Goal: Task Accomplishment & Management: Use online tool/utility

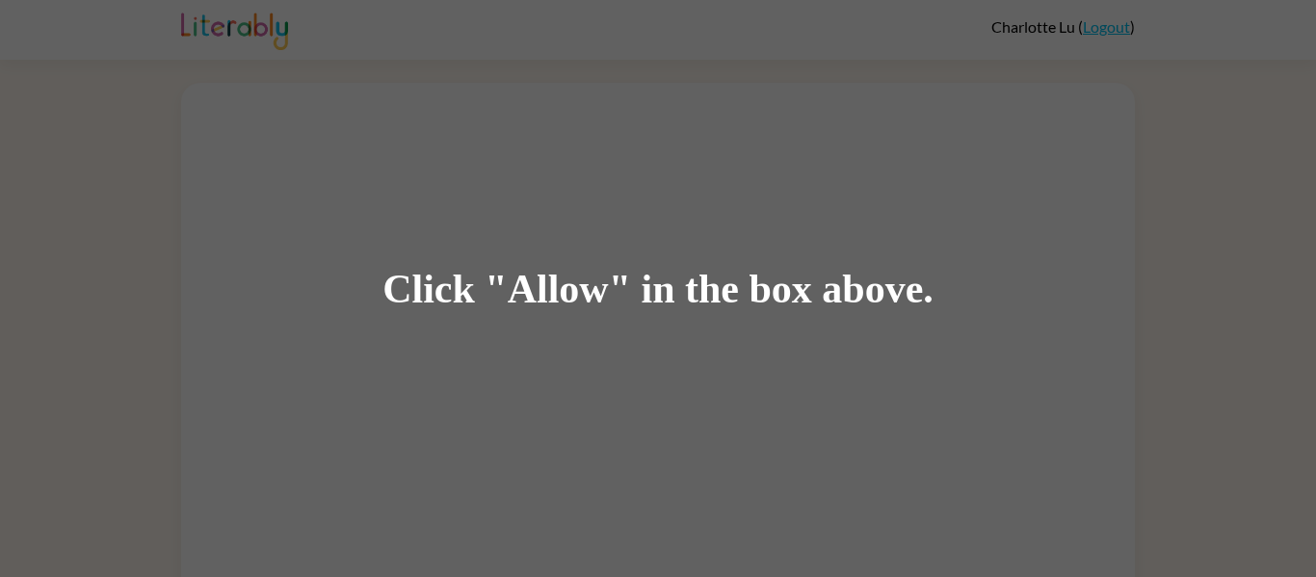
click at [334, 245] on div "Click "Allow" in the box above." at bounding box center [658, 288] width 1316 height 577
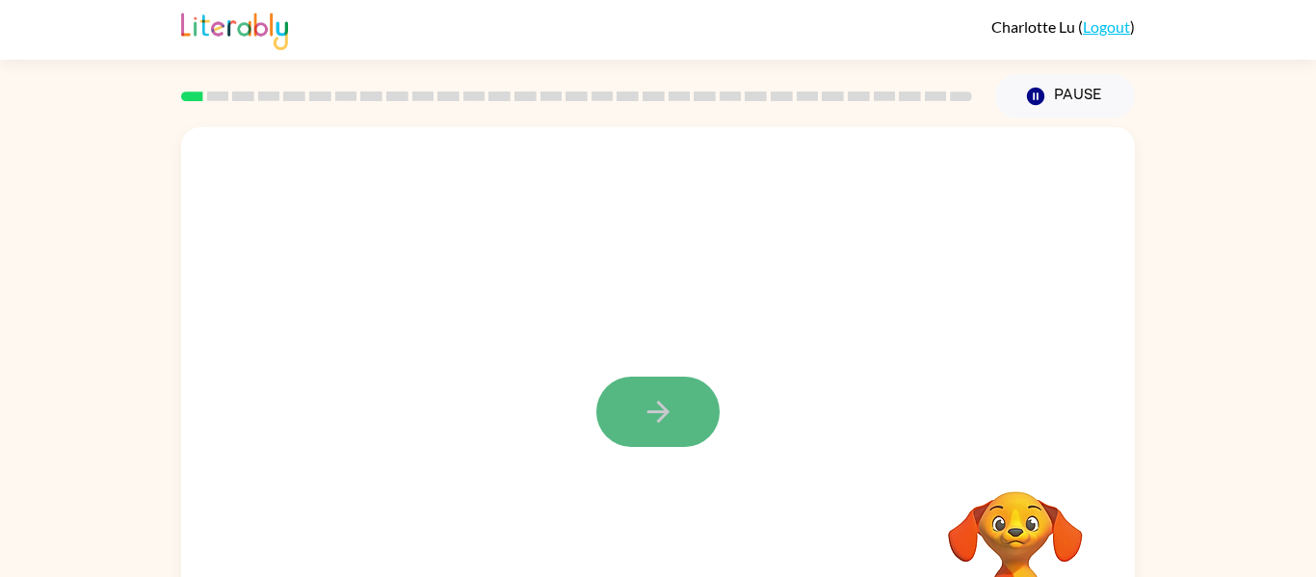
click at [637, 402] on button "button" at bounding box center [657, 412] width 123 height 70
click at [879, 461] on div at bounding box center [658, 402] width 954 height 550
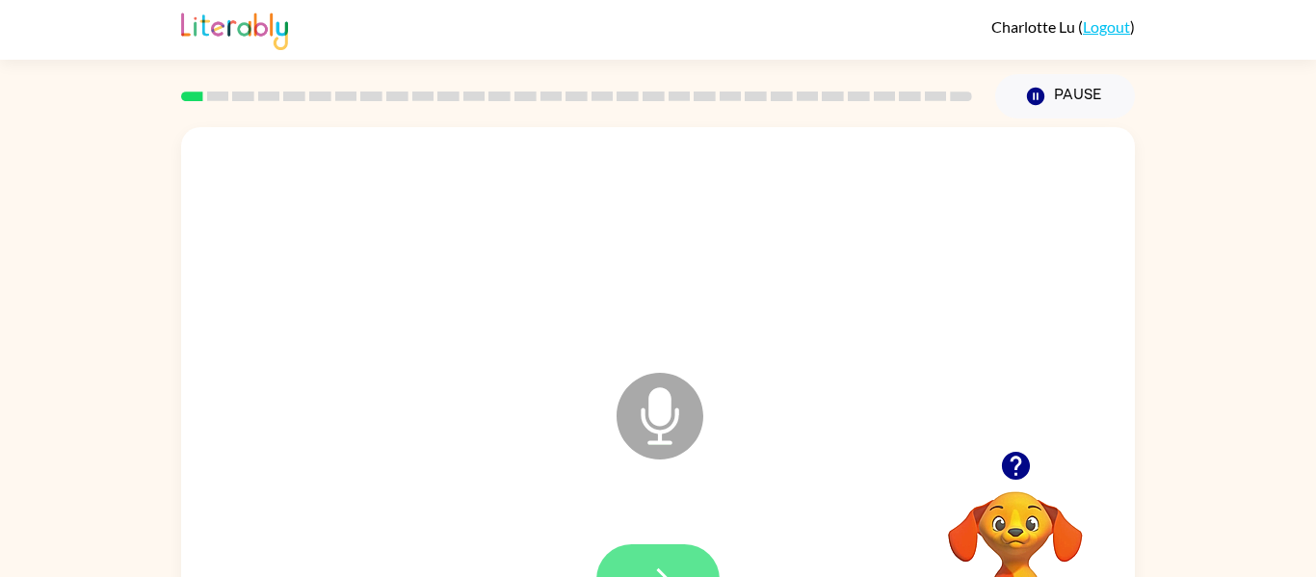
click at [656, 556] on button "button" at bounding box center [657, 579] width 123 height 70
click at [663, 441] on icon "Microphone The Microphone is here when it is your turn to talk" at bounding box center [756, 440] width 289 height 144
click at [658, 560] on button "button" at bounding box center [657, 579] width 123 height 70
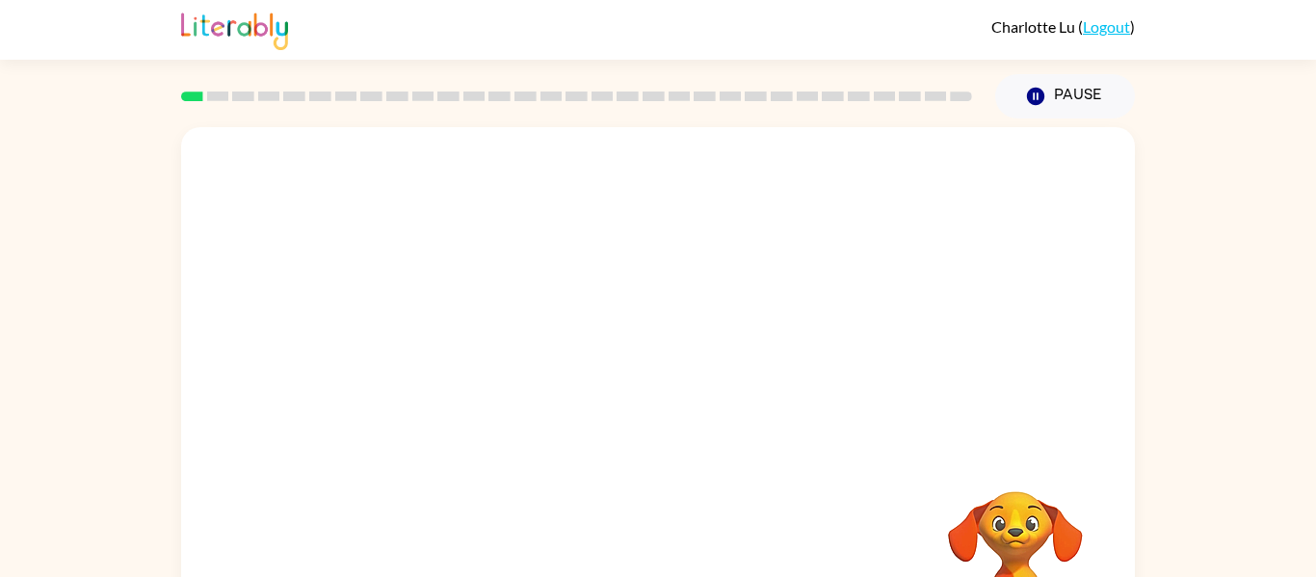
click at [458, 391] on div at bounding box center [611, 367] width 823 height 69
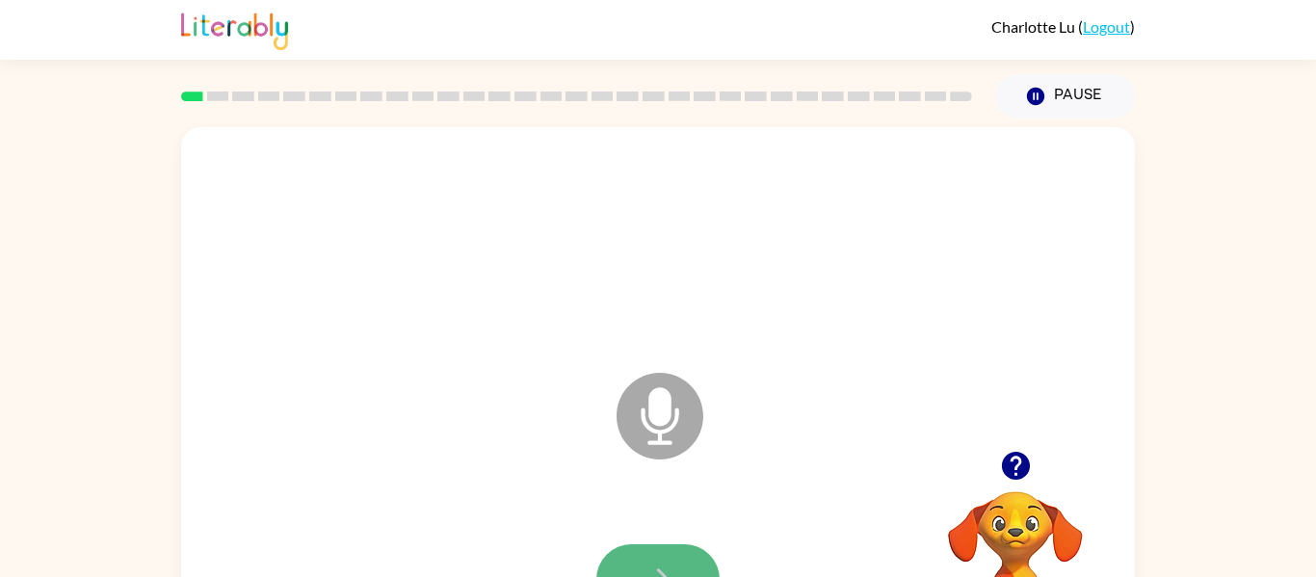
click at [650, 563] on icon "button" at bounding box center [659, 580] width 34 height 34
click at [672, 563] on icon "button" at bounding box center [659, 580] width 34 height 34
click at [674, 563] on icon "button" at bounding box center [659, 580] width 34 height 34
click at [668, 575] on icon "button" at bounding box center [659, 580] width 34 height 34
click at [671, 568] on icon "button" at bounding box center [659, 580] width 34 height 34
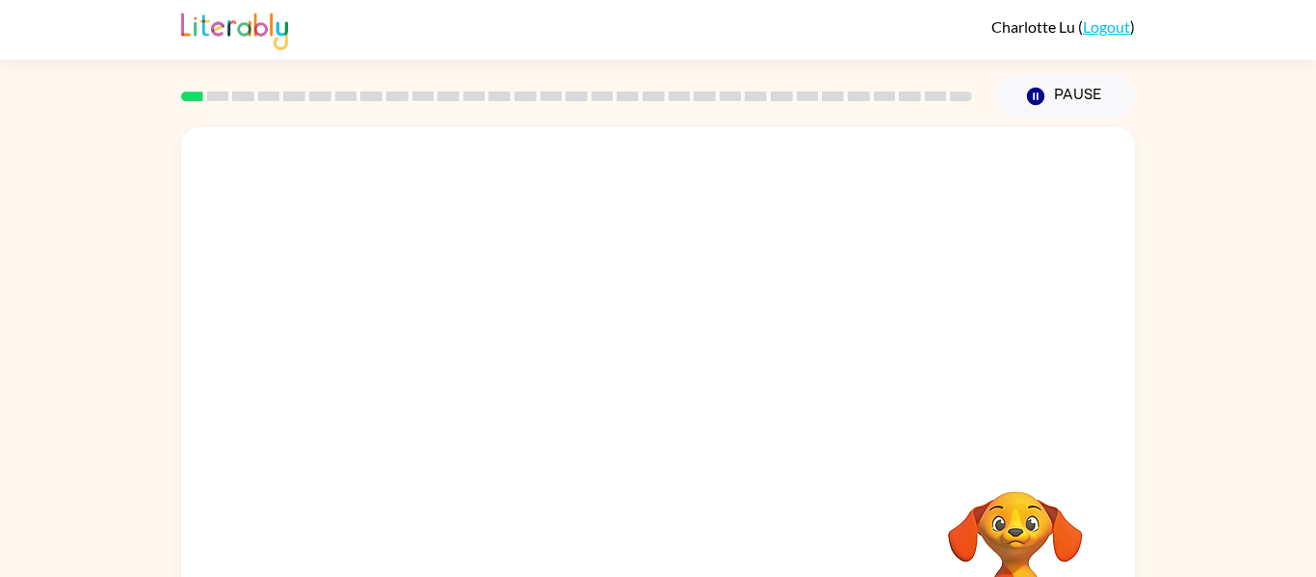
click at [669, 565] on div at bounding box center [657, 580] width 915 height 158
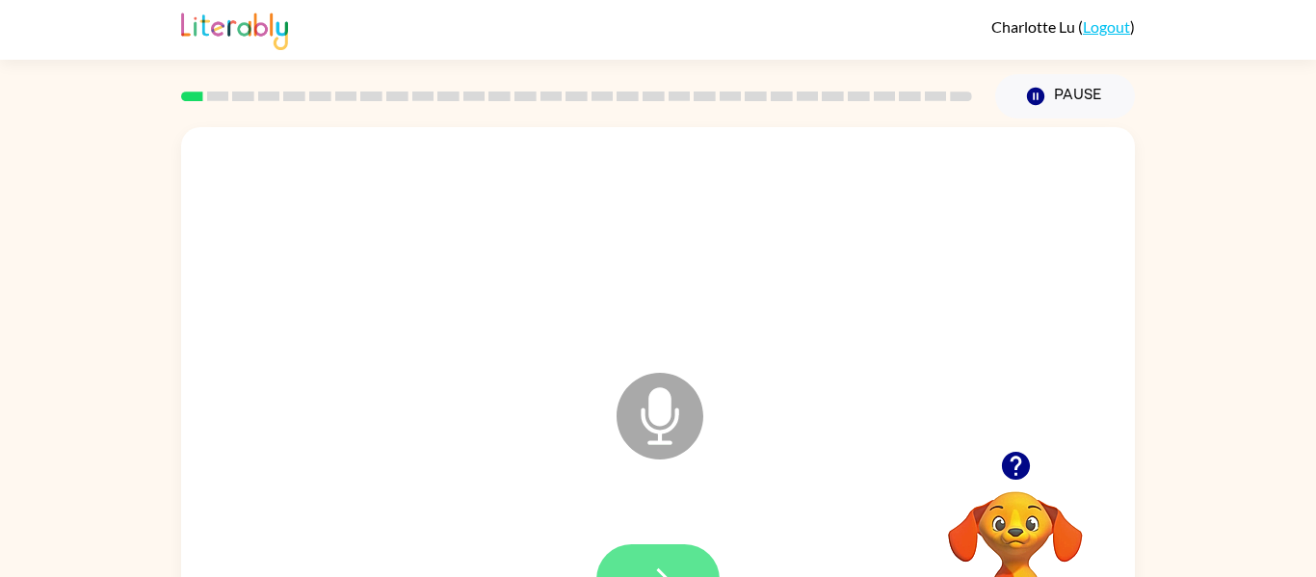
click at [688, 564] on button "button" at bounding box center [657, 579] width 123 height 70
click at [660, 560] on button "button" at bounding box center [657, 579] width 123 height 70
click at [659, 563] on icon "button" at bounding box center [659, 580] width 34 height 34
click at [659, 566] on icon "button" at bounding box center [659, 580] width 34 height 34
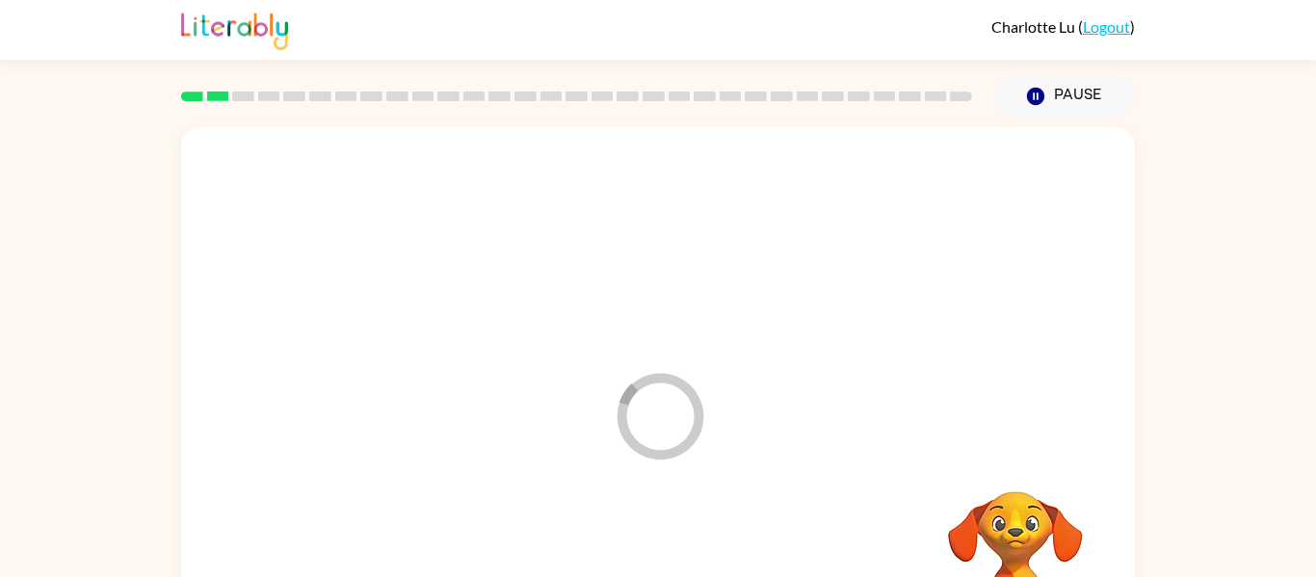
click at [659, 566] on div at bounding box center [657, 580] width 915 height 158
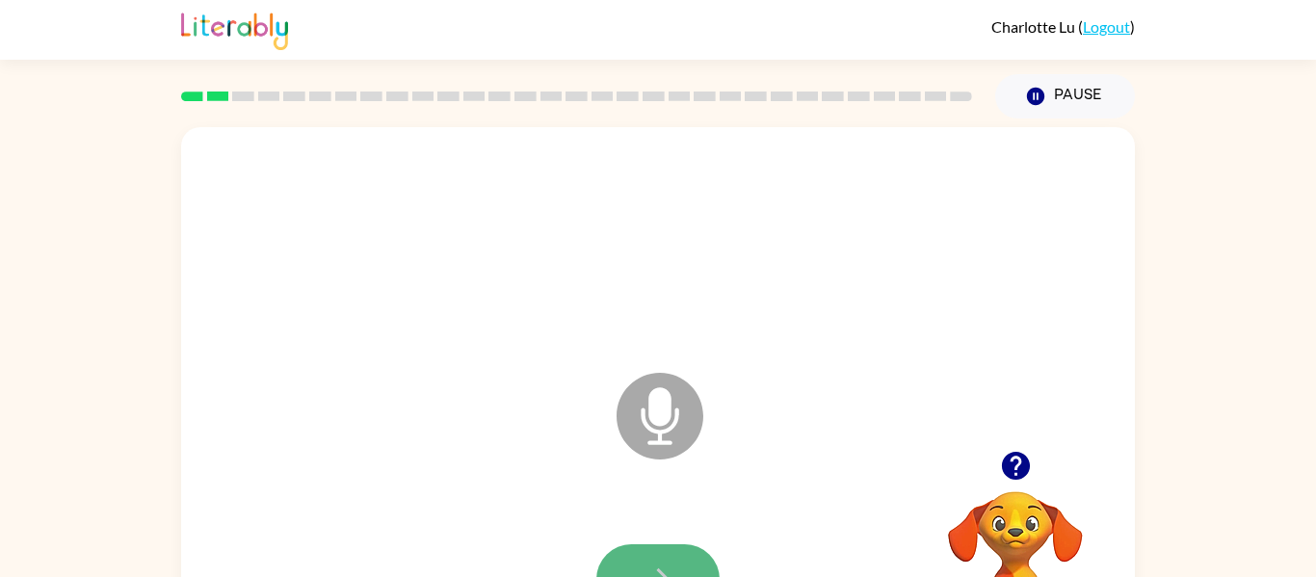
click at [683, 559] on button "button" at bounding box center [657, 579] width 123 height 70
click at [679, 549] on button "button" at bounding box center [657, 579] width 123 height 70
click at [638, 552] on button "button" at bounding box center [657, 579] width 123 height 70
click at [657, 558] on button "button" at bounding box center [657, 579] width 123 height 70
click at [697, 568] on button "button" at bounding box center [657, 579] width 123 height 70
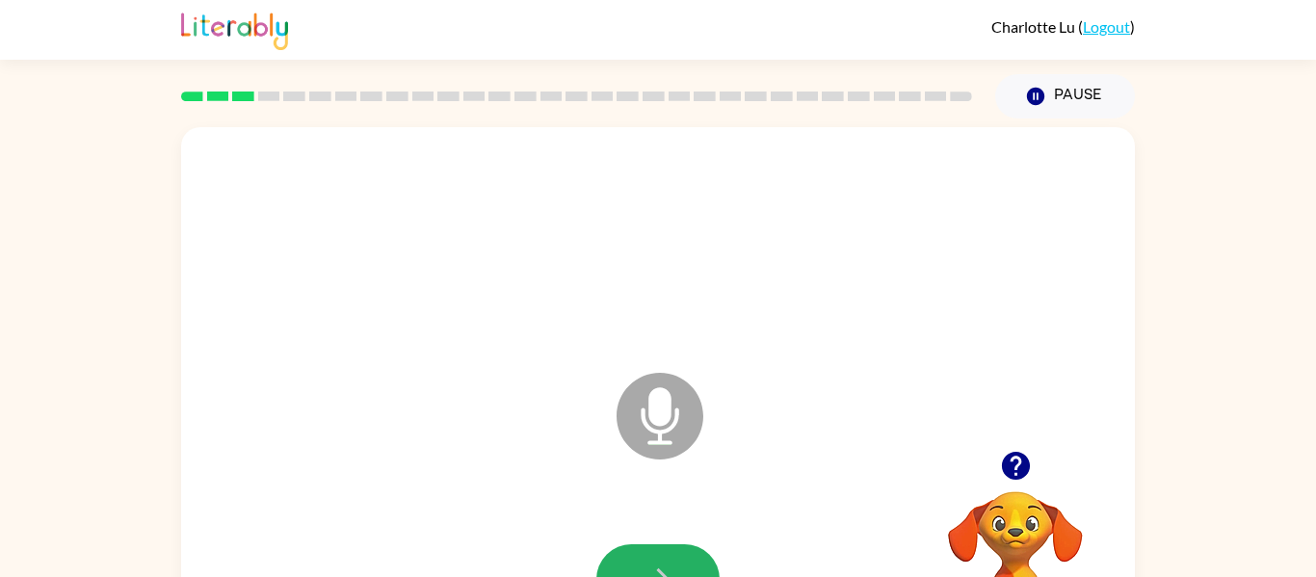
click at [663, 554] on button "button" at bounding box center [657, 579] width 123 height 70
click at [675, 555] on button "button" at bounding box center [657, 579] width 123 height 70
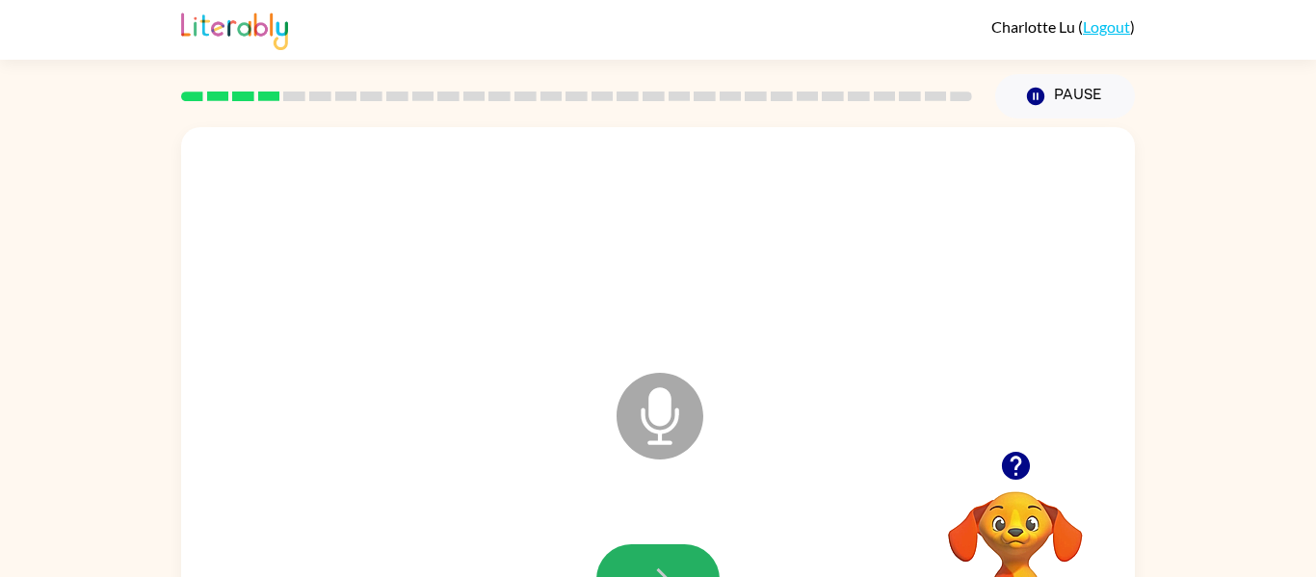
click at [675, 555] on button "button" at bounding box center [657, 579] width 123 height 70
click at [898, 222] on div at bounding box center [657, 245] width 915 height 158
click at [663, 561] on button "button" at bounding box center [657, 579] width 123 height 70
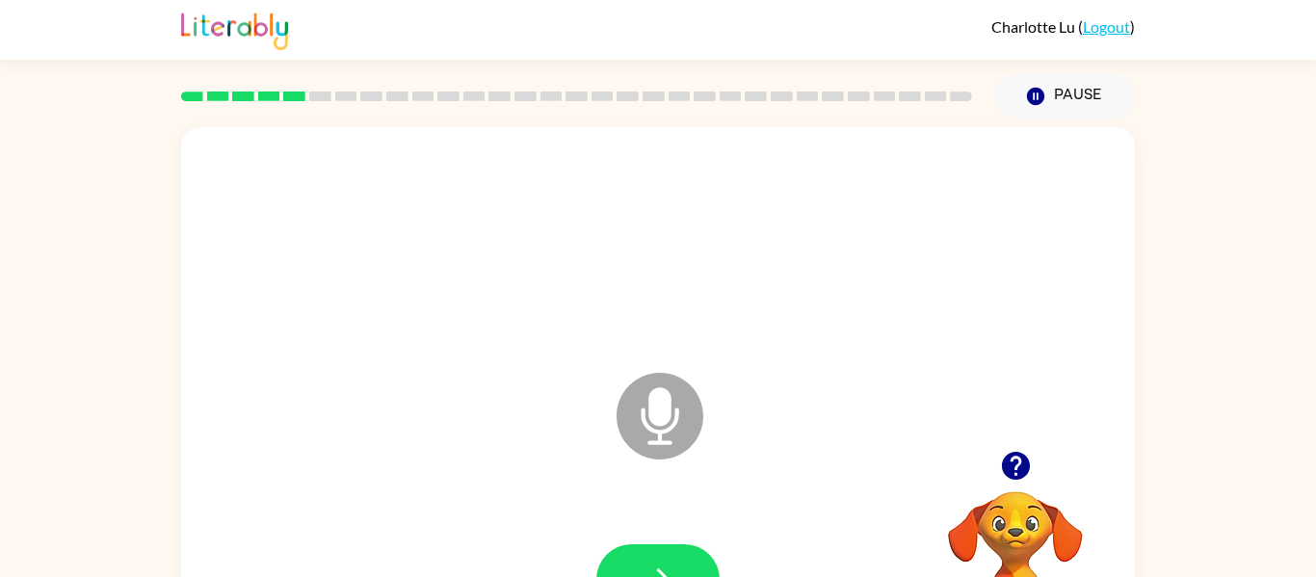
click at [656, 561] on button "button" at bounding box center [657, 579] width 123 height 70
click at [641, 544] on button "button" at bounding box center [657, 579] width 123 height 70
click at [654, 559] on button "button" at bounding box center [657, 579] width 123 height 70
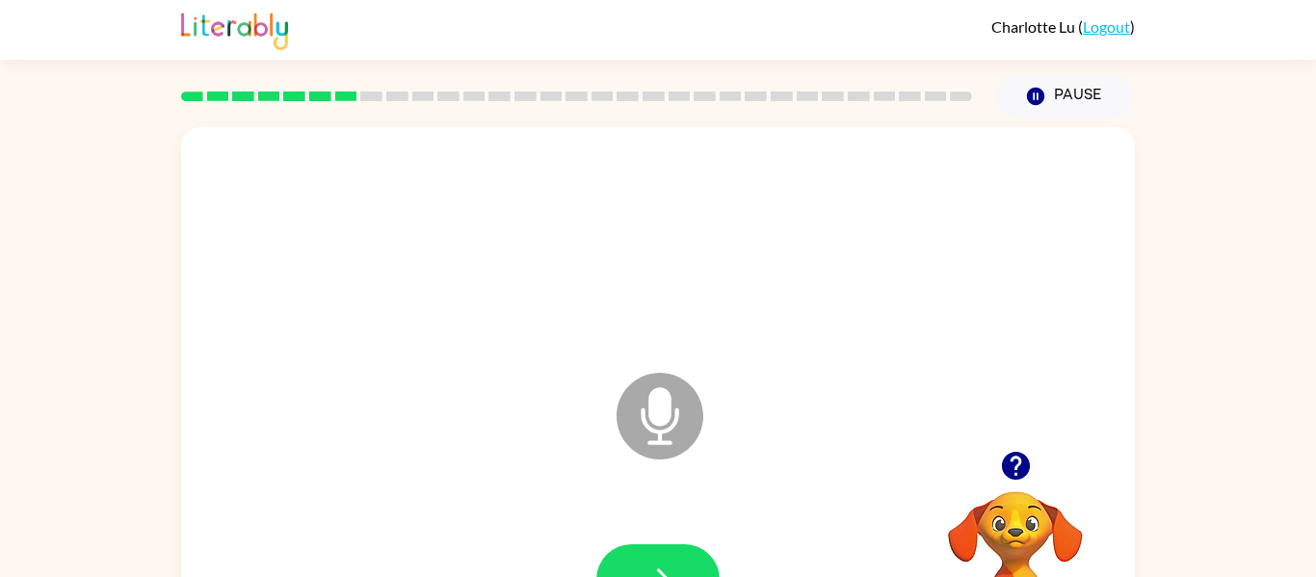
click at [654, 559] on button "button" at bounding box center [657, 579] width 123 height 70
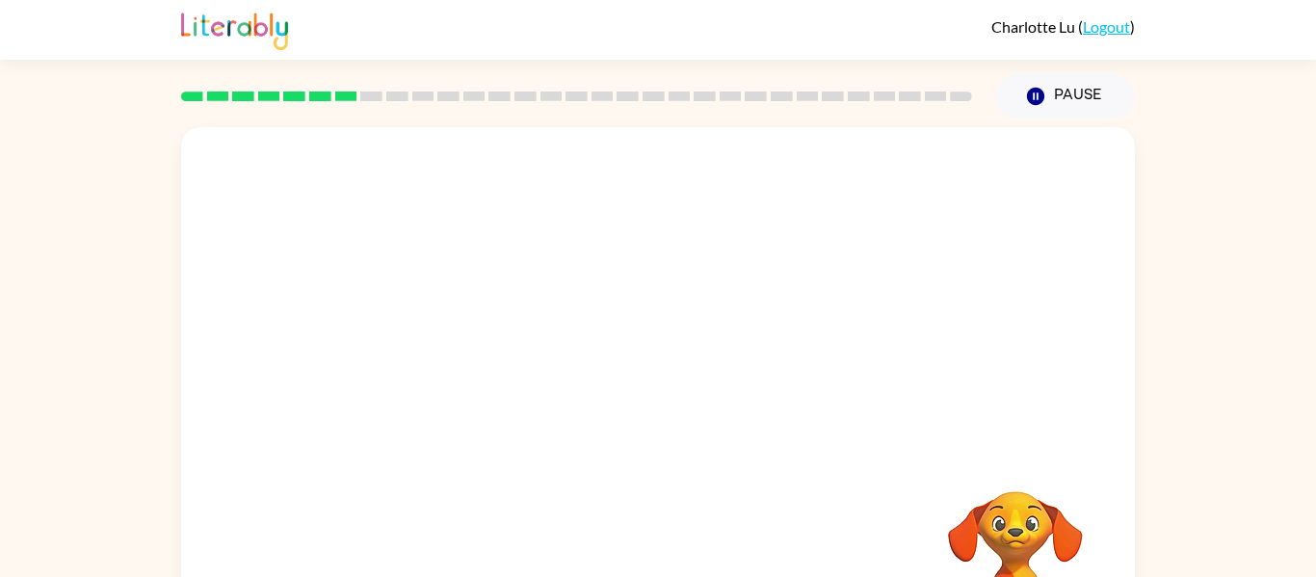
click at [832, 531] on div at bounding box center [657, 580] width 915 height 158
click at [974, 516] on video "Your browser must support playing .mp4 files to use Literably. Please try using…" at bounding box center [1015, 557] width 193 height 193
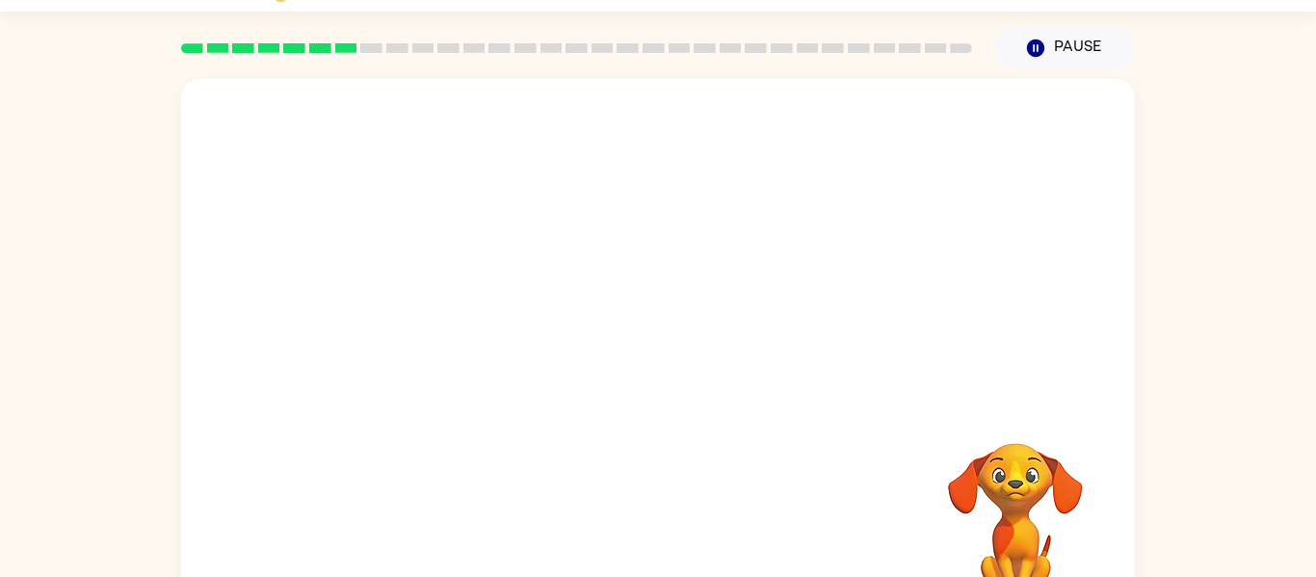
scroll to position [100, 0]
